Goal: Information Seeking & Learning: Learn about a topic

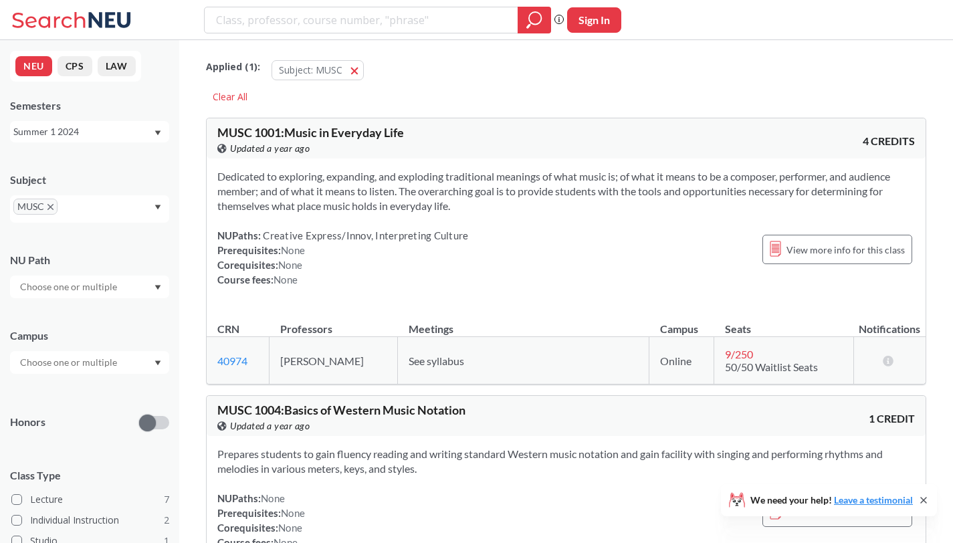
click at [53, 205] on icon "X to remove pill" at bounding box center [50, 207] width 6 height 6
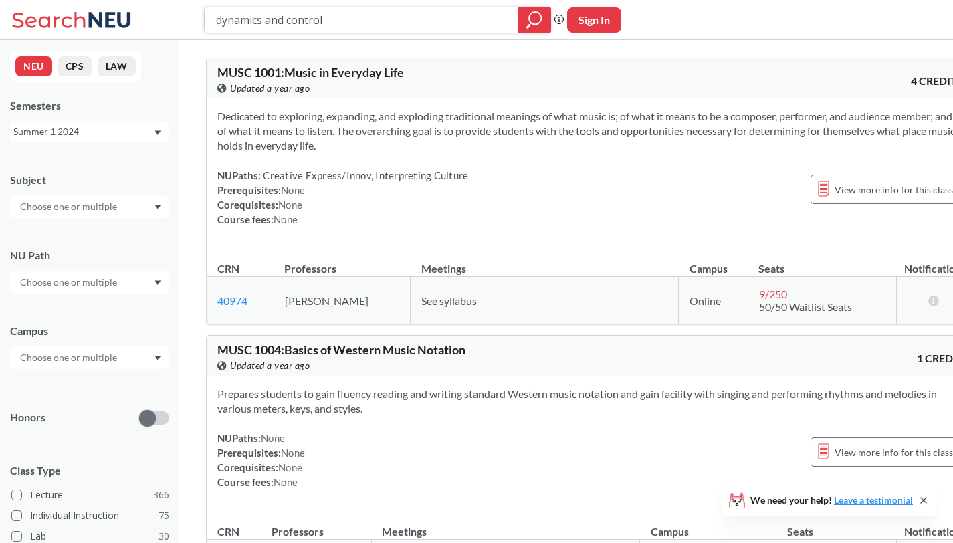
type input "dynamics and control"
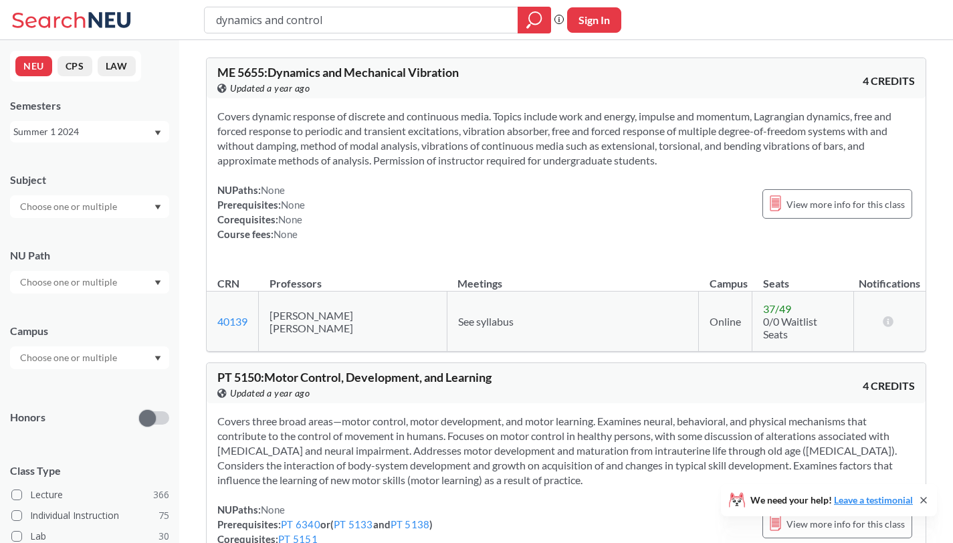
click at [101, 356] on input "text" at bounding box center [69, 358] width 112 height 16
click at [124, 176] on div "Subject" at bounding box center [89, 180] width 159 height 15
click at [67, 221] on div "Subject NU Path Campus Honors Class Type Lecture 366 Individual Instruction 75 …" at bounding box center [89, 462] width 159 height 607
click at [94, 201] on input "text" at bounding box center [69, 207] width 112 height 16
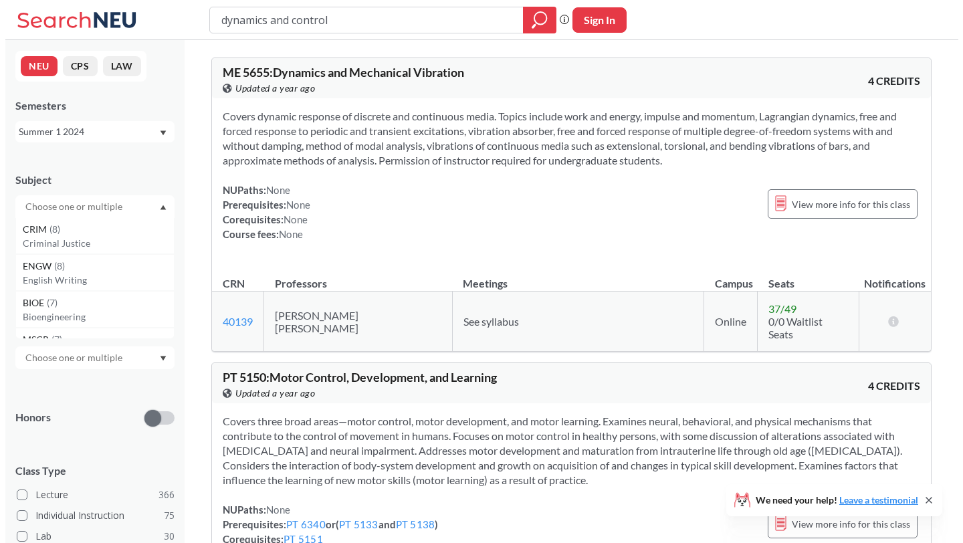
scroll to position [813, 0]
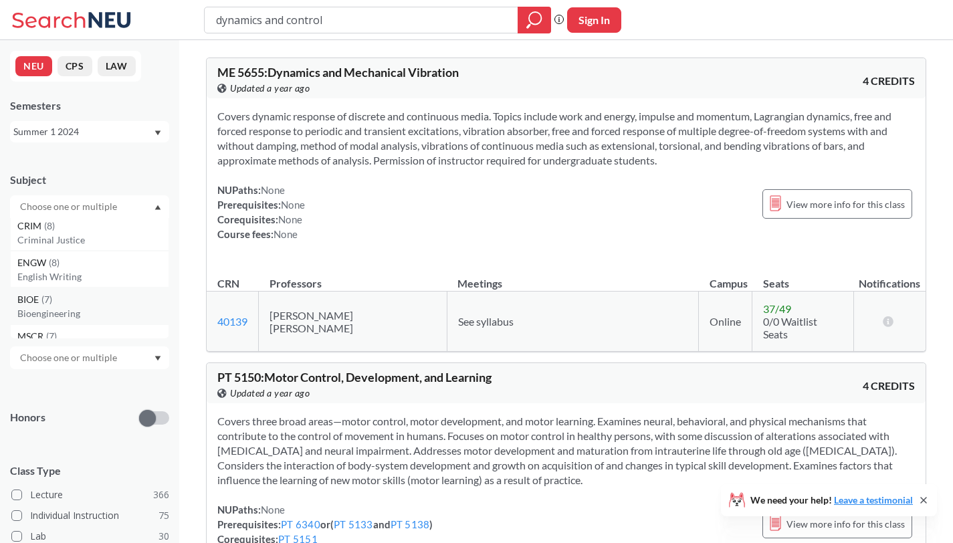
click at [56, 310] on p "Bioengineering" at bounding box center [92, 313] width 151 height 13
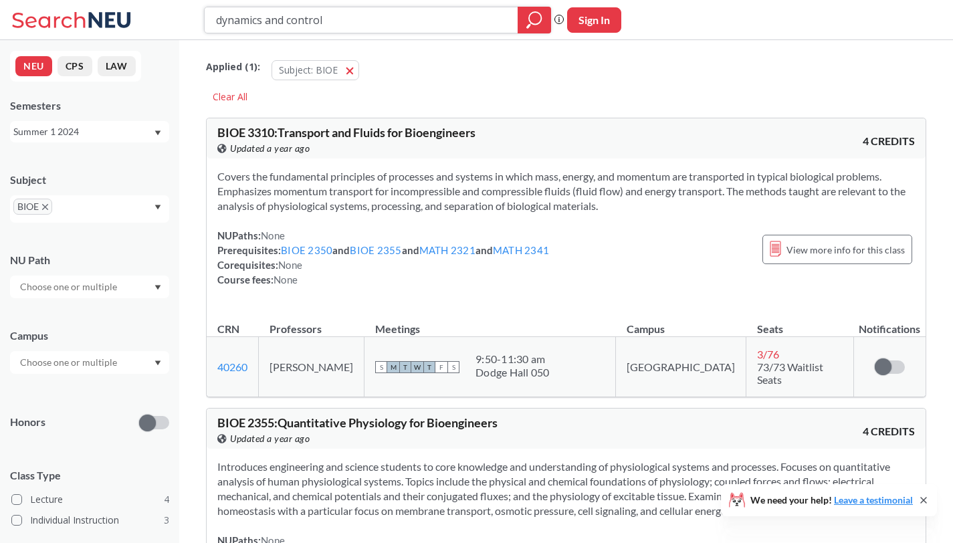
drag, startPoint x: 350, startPoint y: 17, endPoint x: 130, endPoint y: -25, distance: 223.2
click at [130, 0] on html "dynamics and control Phrase search guarantees the exact search appears in the r…" at bounding box center [476, 271] width 953 height 543
click at [107, 129] on div "Summer 1 2024" at bounding box center [83, 131] width 140 height 15
click at [75, 193] on span "Summer 2 2025" at bounding box center [51, 198] width 68 height 15
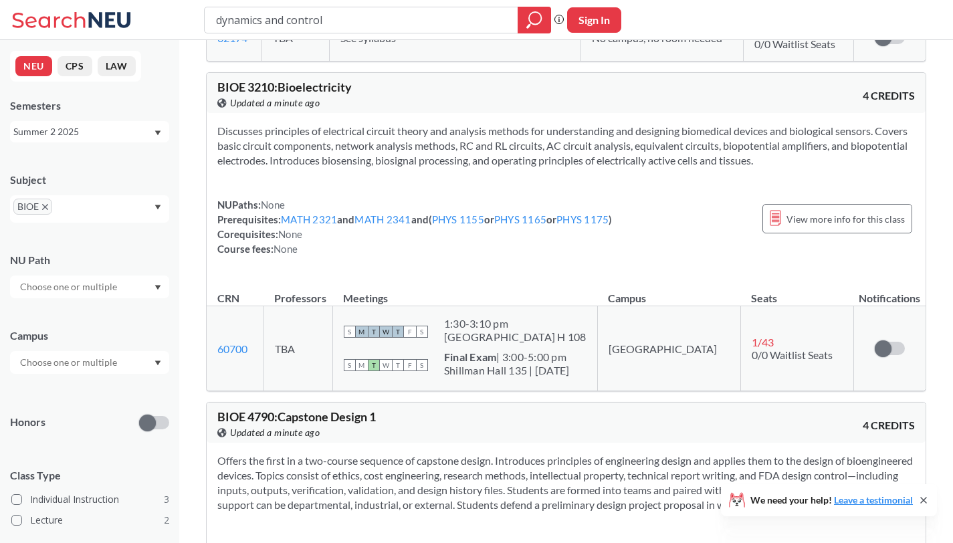
scroll to position [310, 0]
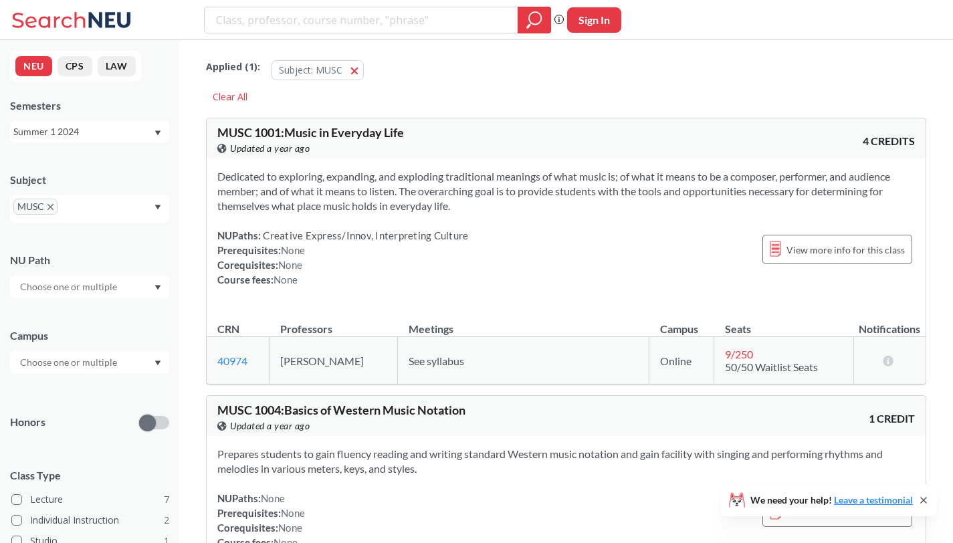
click at [50, 204] on span "MUSC" at bounding box center [35, 207] width 44 height 16
click at [50, 206] on icon "X to remove pill" at bounding box center [50, 207] width 6 height 6
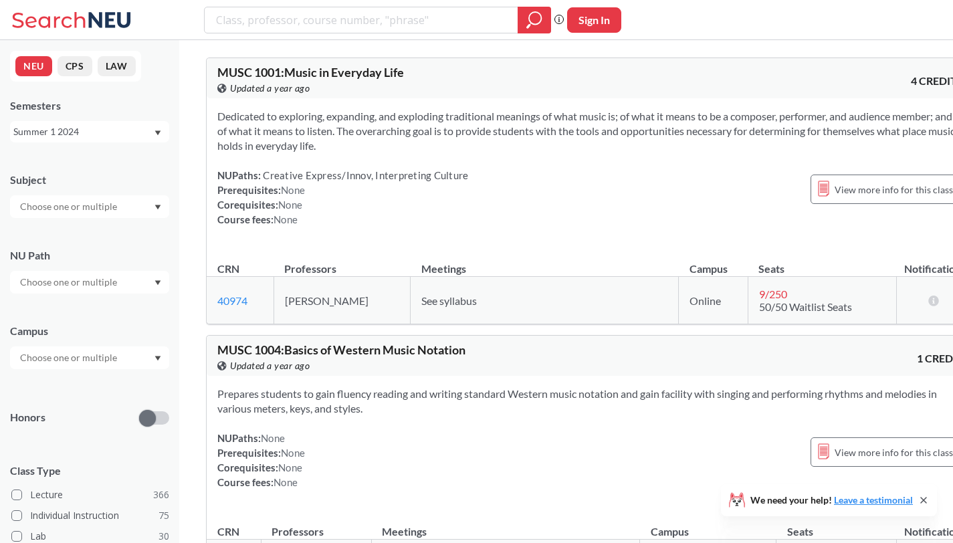
click at [88, 209] on input "text" at bounding box center [69, 207] width 112 height 16
type input "bioe"
click at [88, 236] on div "BIOE ( 7 )" at bounding box center [92, 230] width 151 height 15
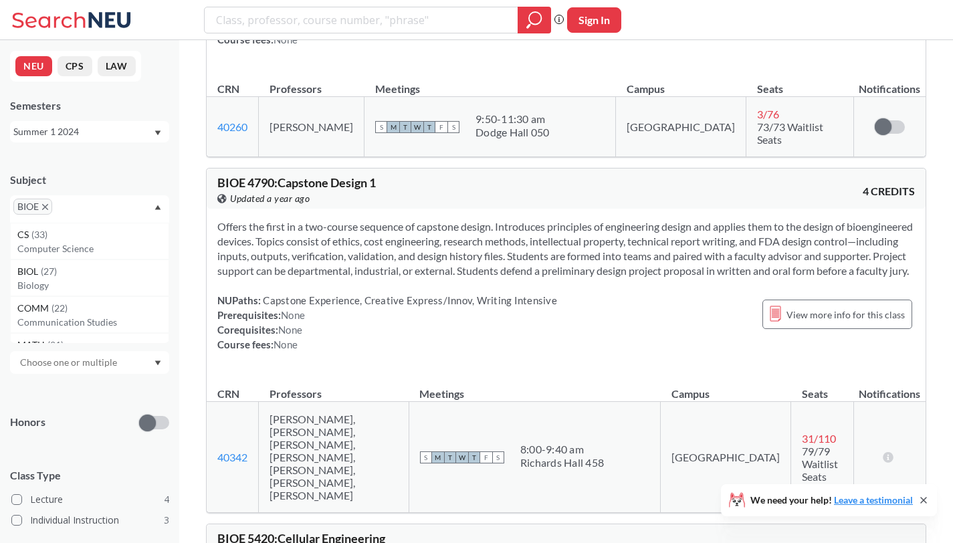
scroll to position [588, 0]
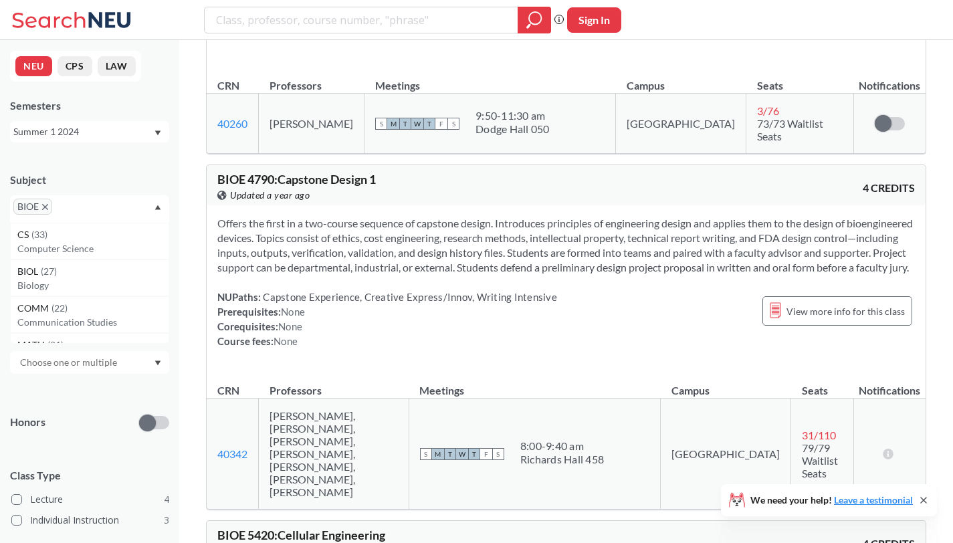
click at [126, 131] on div "Summer 1 2024" at bounding box center [83, 131] width 140 height 15
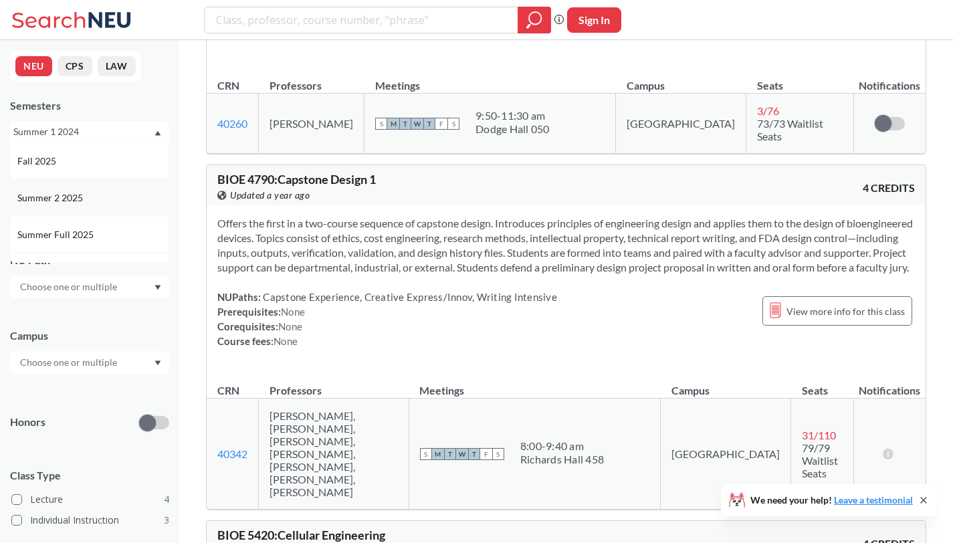
click at [62, 203] on span "Summer 2 2025" at bounding box center [51, 198] width 68 height 15
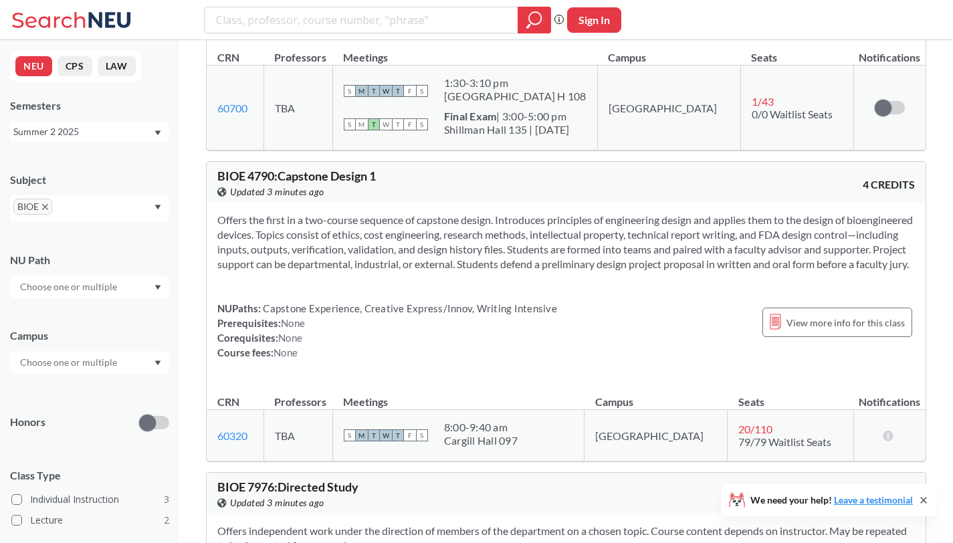
scroll to position [548, 0]
